Goal: Answer question/provide support: Share knowledge or assist other users

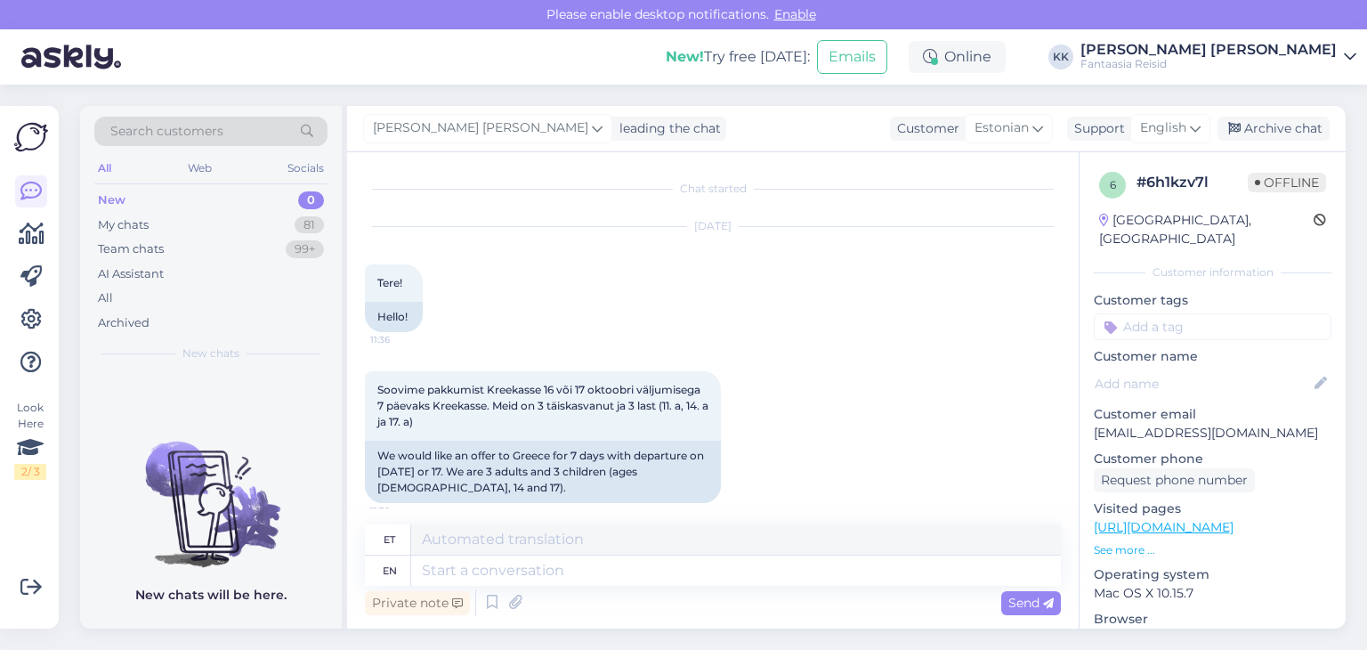
scroll to position [139, 0]
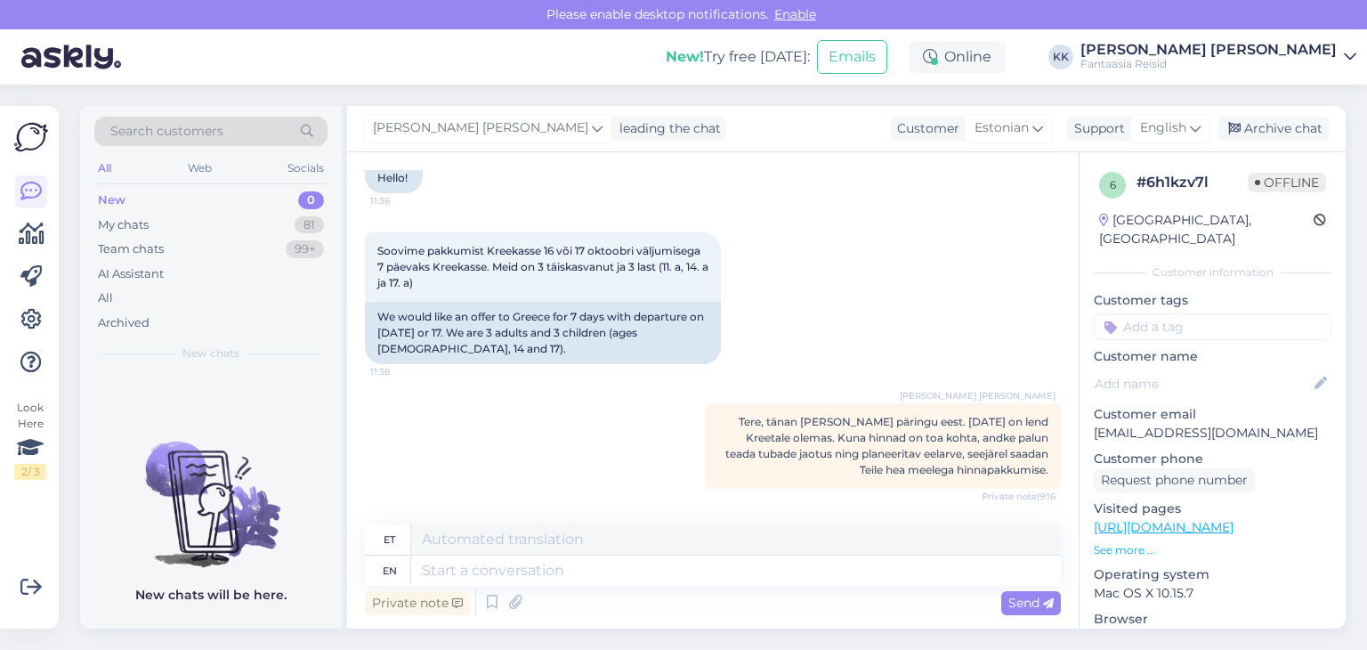
click at [249, 197] on div "New 0" at bounding box center [210, 200] width 233 height 25
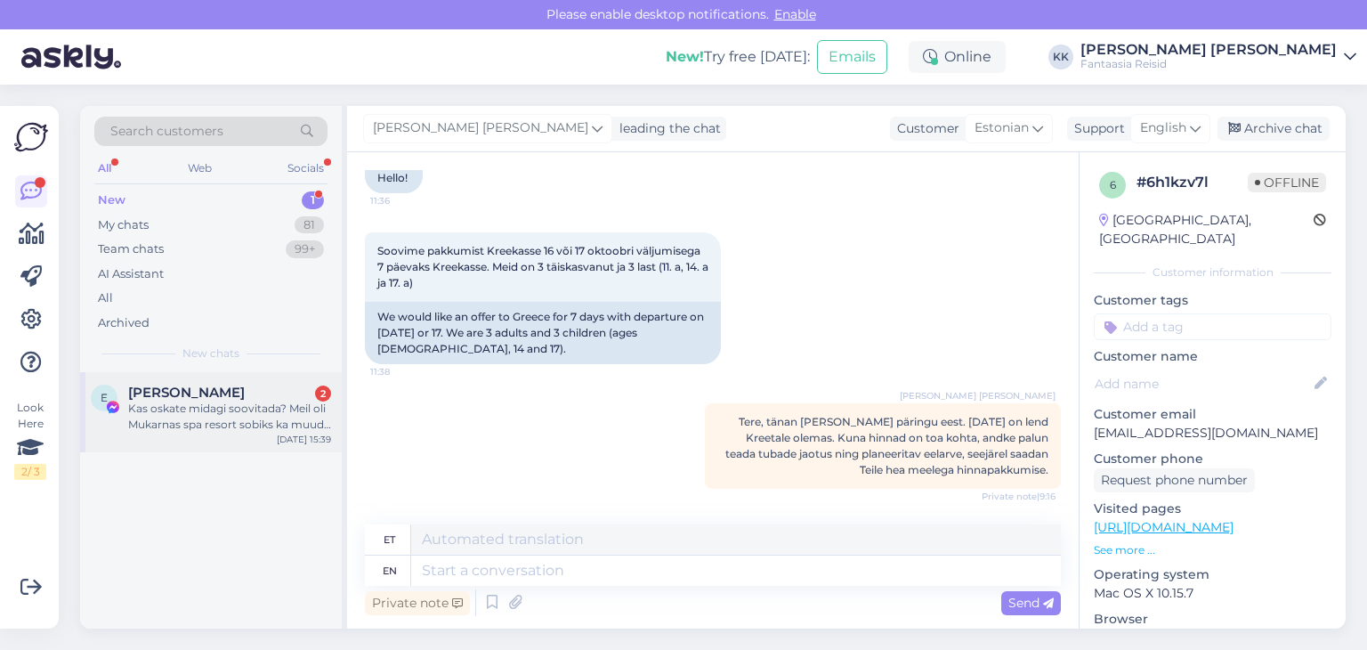
click at [238, 407] on div "Kas oskate midagi soovitada? Meil oli Mukarnas spa resort sobiks ka muud midagi…" at bounding box center [229, 416] width 203 height 32
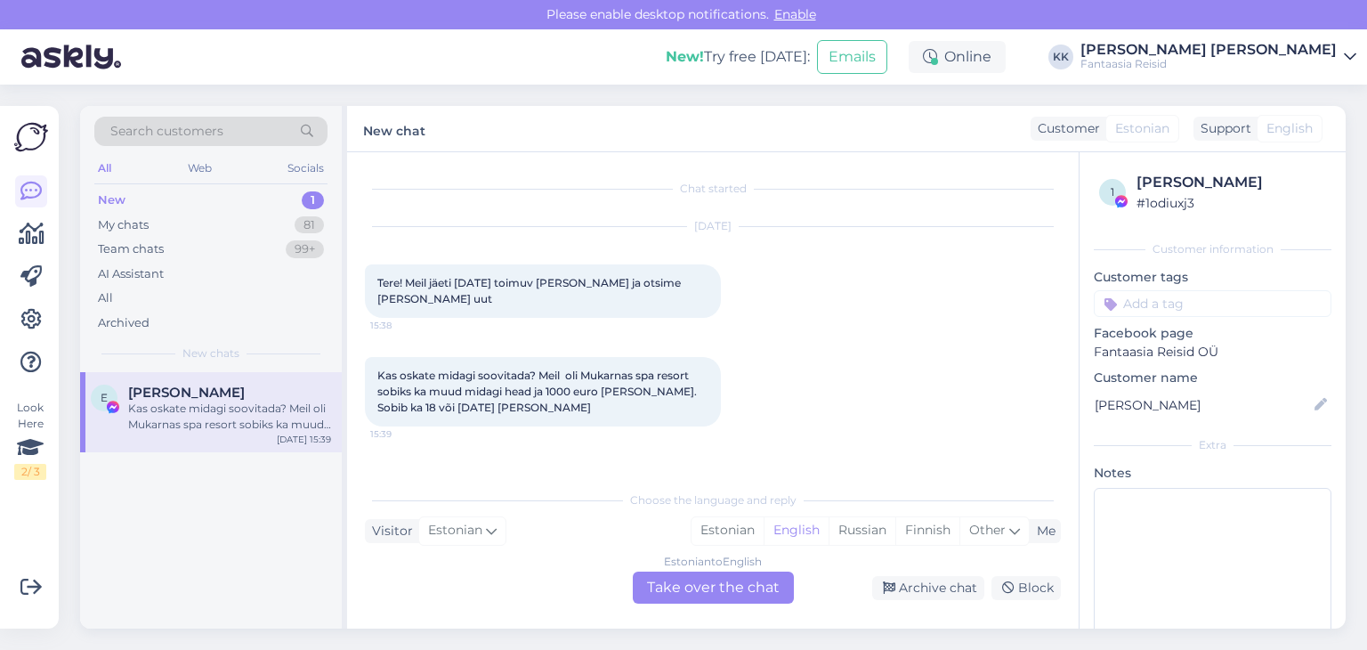
scroll to position [0, 0]
click at [239, 414] on div "Kas oskate midagi soovitada? Meil oli Mukarnas spa resort sobiks ka muud midagi…" at bounding box center [229, 416] width 203 height 32
click at [697, 588] on div "Estonian to English Take over the chat" at bounding box center [713, 587] width 161 height 32
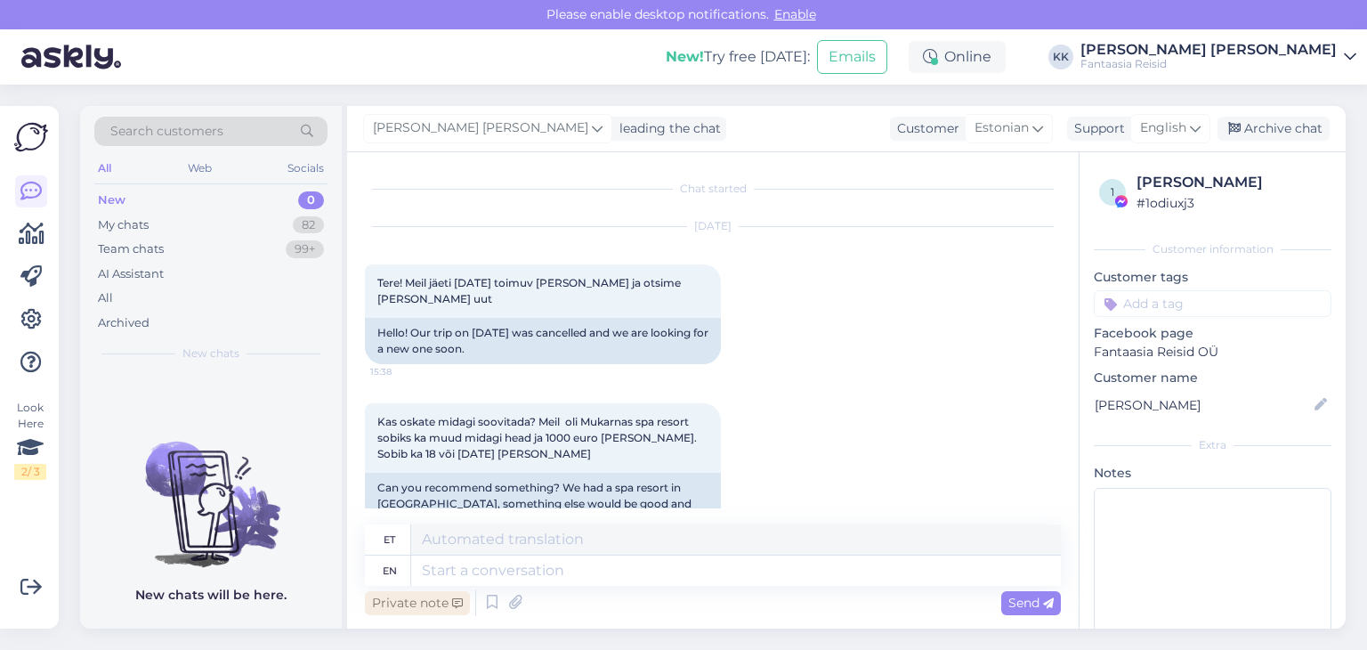
click at [421, 602] on div "Private note" at bounding box center [417, 603] width 105 height 24
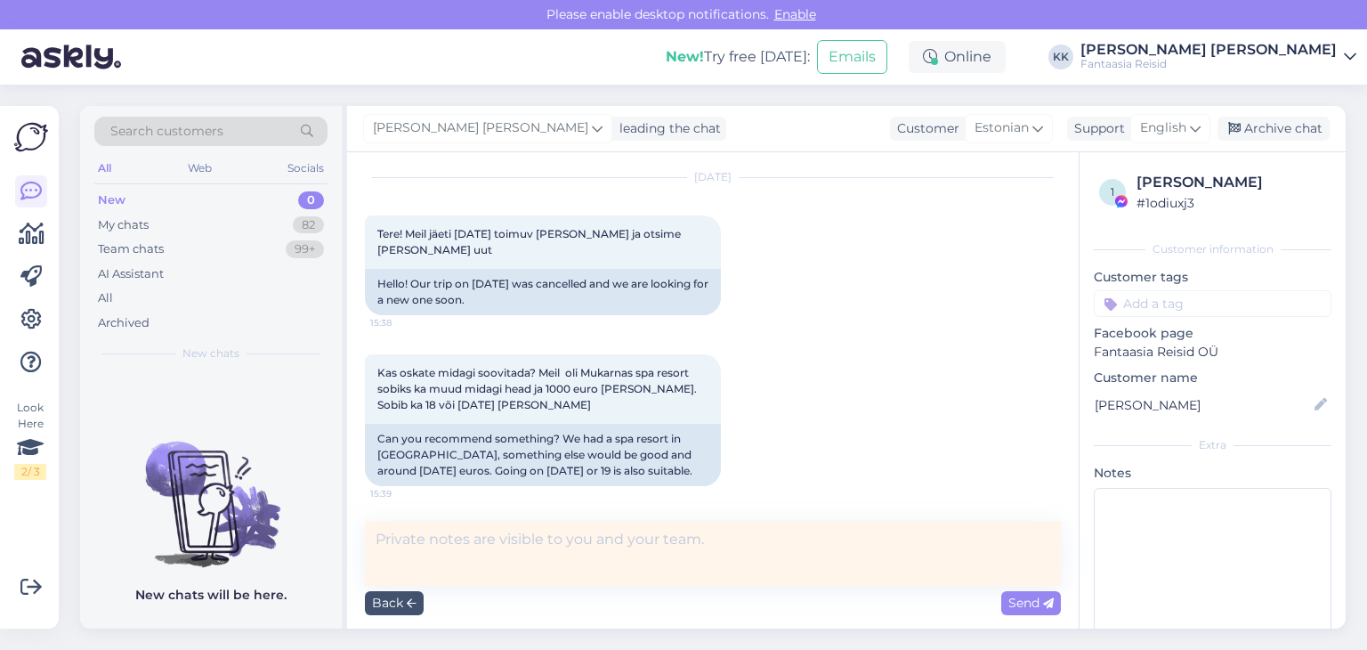
scroll to position [50, 0]
click at [411, 541] on textarea at bounding box center [713, 553] width 696 height 65
click at [424, 531] on textarea at bounding box center [713, 553] width 696 height 65
click at [399, 538] on textarea at bounding box center [713, 553] width 696 height 65
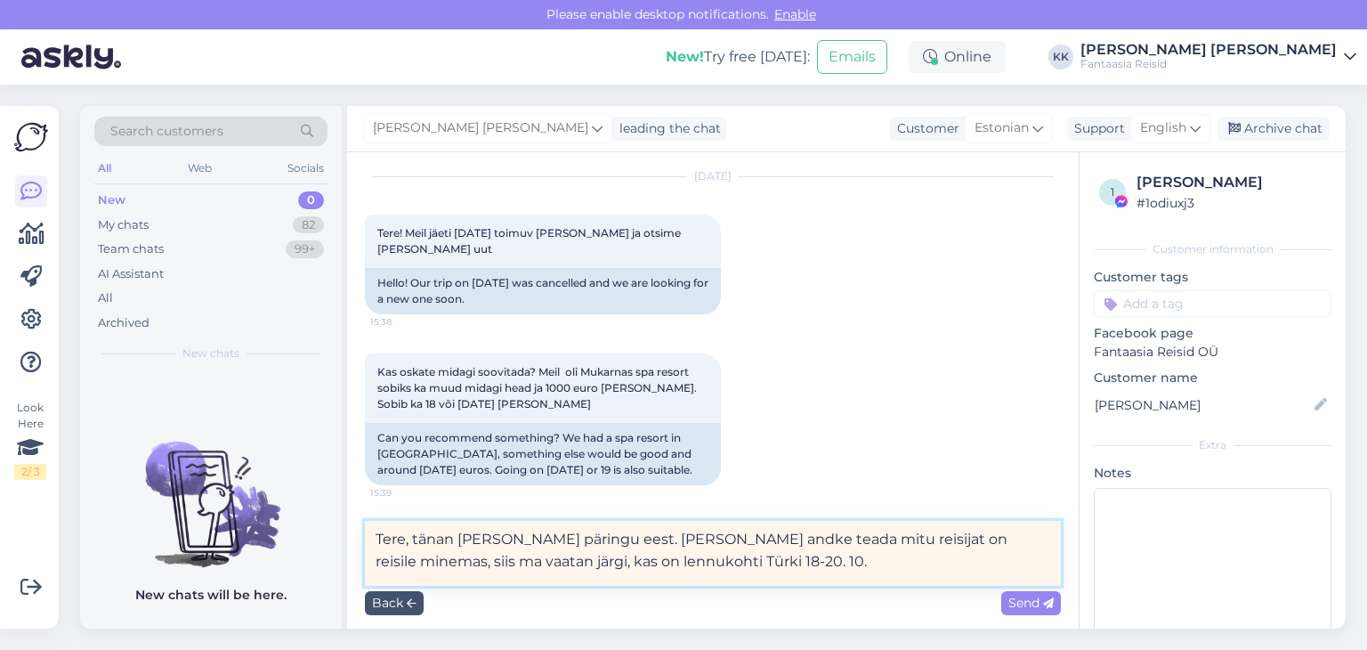
type textarea "Tere, tänan [PERSON_NAME] päringu eest. [PERSON_NAME] andke teada mitu reisijat…"
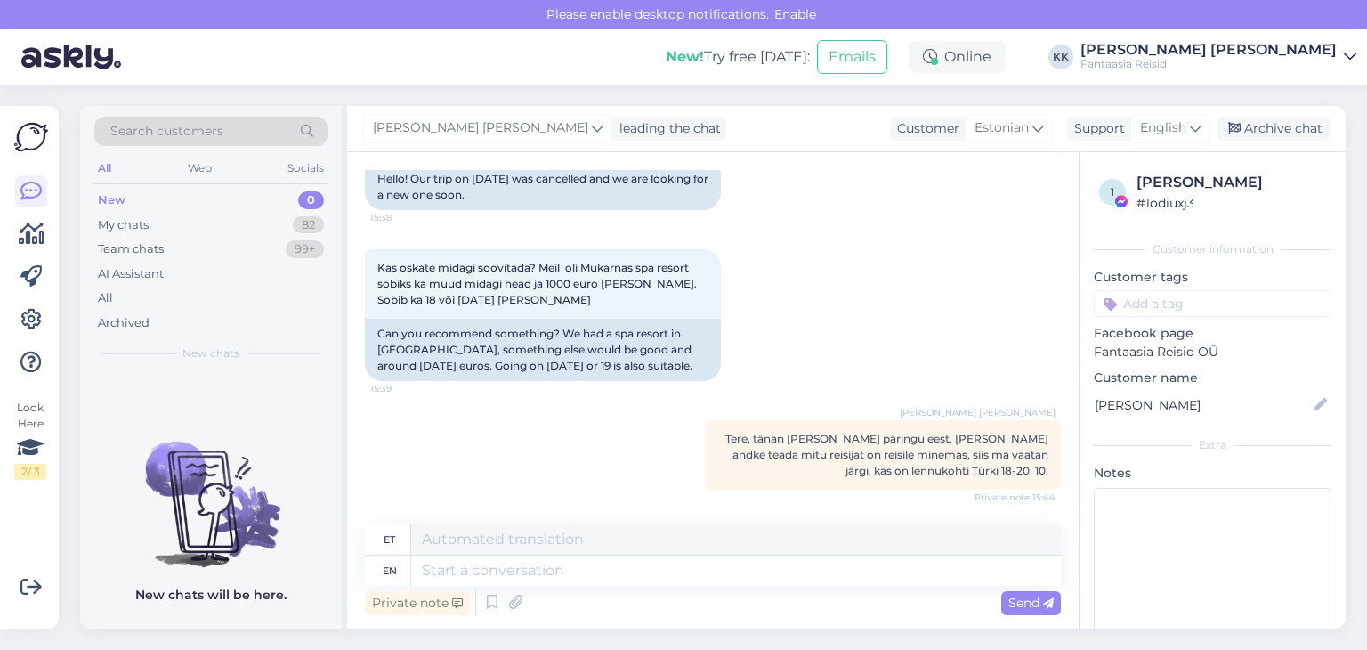
scroll to position [0, 0]
